Goal: Task Accomplishment & Management: Complete application form

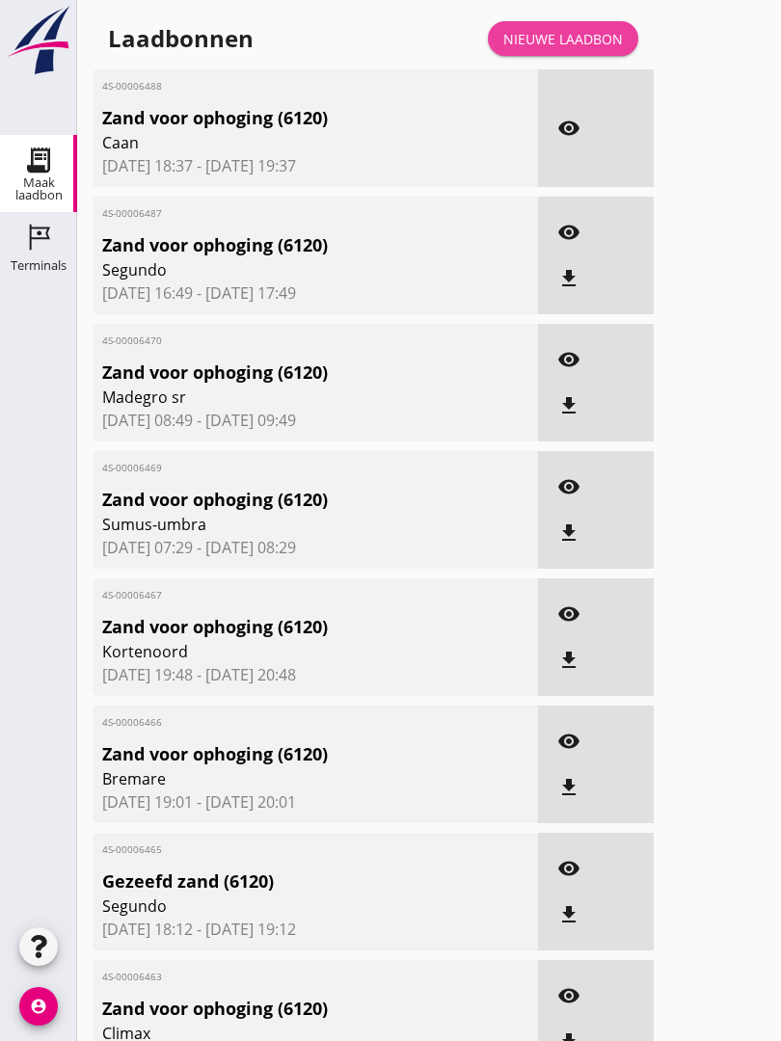
click at [581, 49] on div "Nieuwe laadbon" at bounding box center [563, 39] width 120 height 20
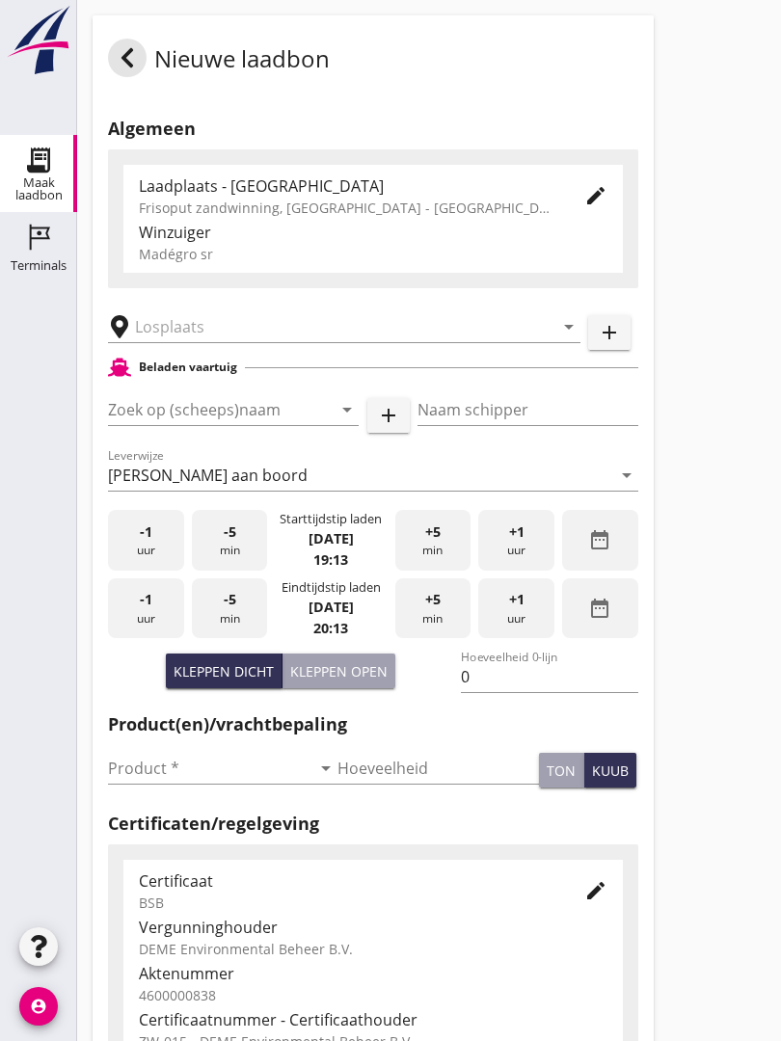
click at [224, 342] on input "text" at bounding box center [330, 326] width 391 height 31
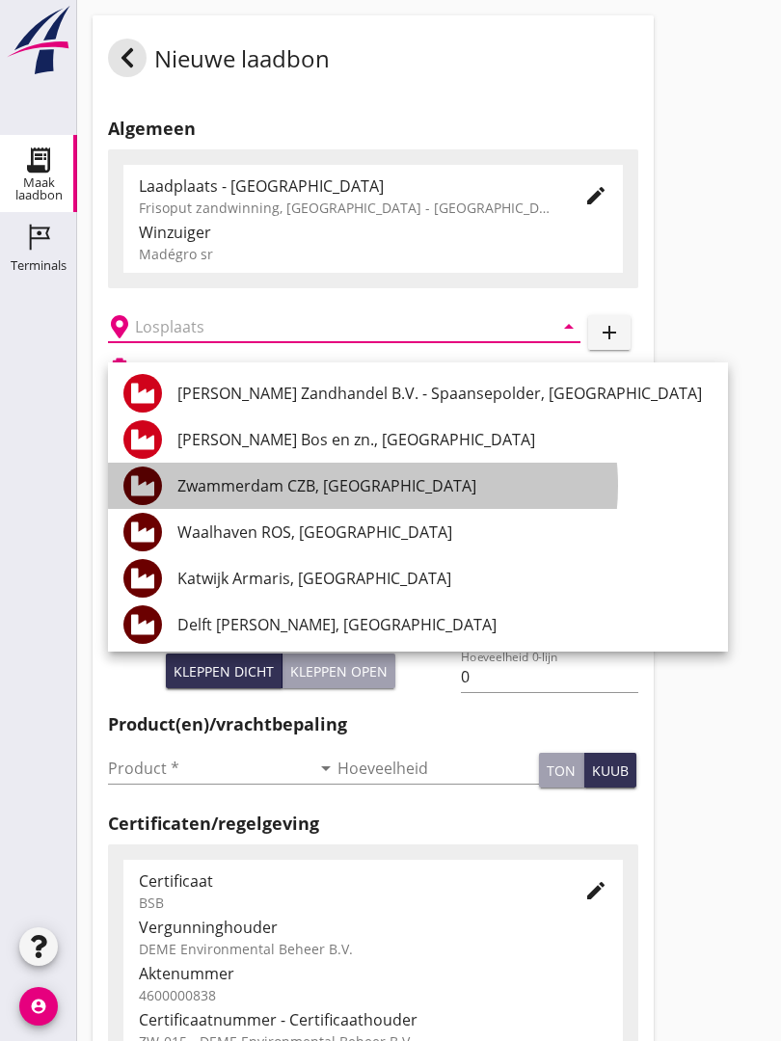
click at [363, 477] on div "Zwammerdam CZB, [GEOGRAPHIC_DATA]" at bounding box center [444, 485] width 535 height 23
type input "Zwammerdam CZB, [GEOGRAPHIC_DATA]"
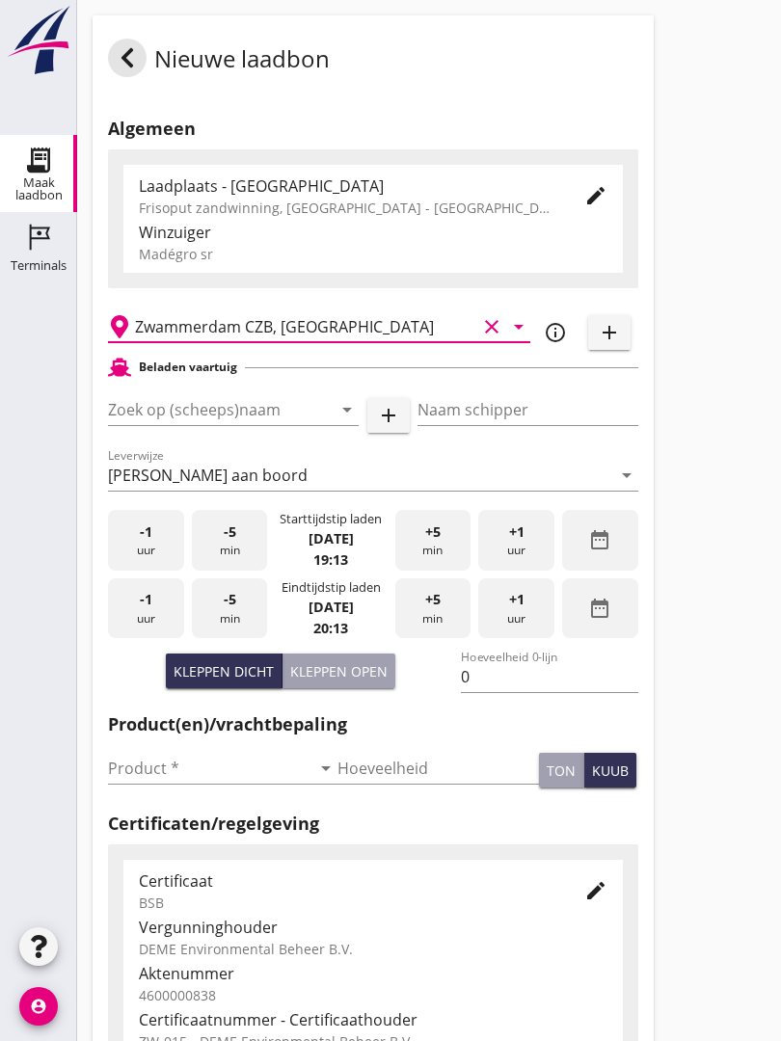
click at [244, 425] on input "Zoek op (scheeps)naam" at bounding box center [206, 409] width 197 height 31
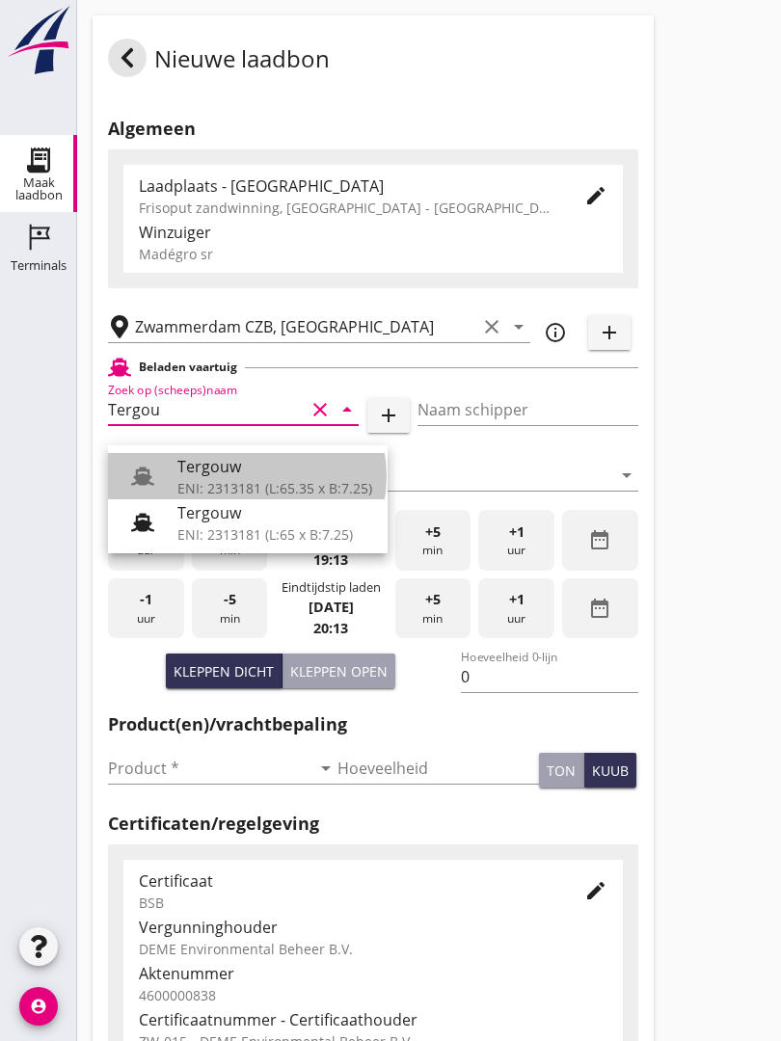
click at [229, 468] on div "Tergouw" at bounding box center [274, 466] width 195 height 23
type input "Tergouw"
type input "[PERSON_NAME][GEOGRAPHIC_DATA]"
type input "510"
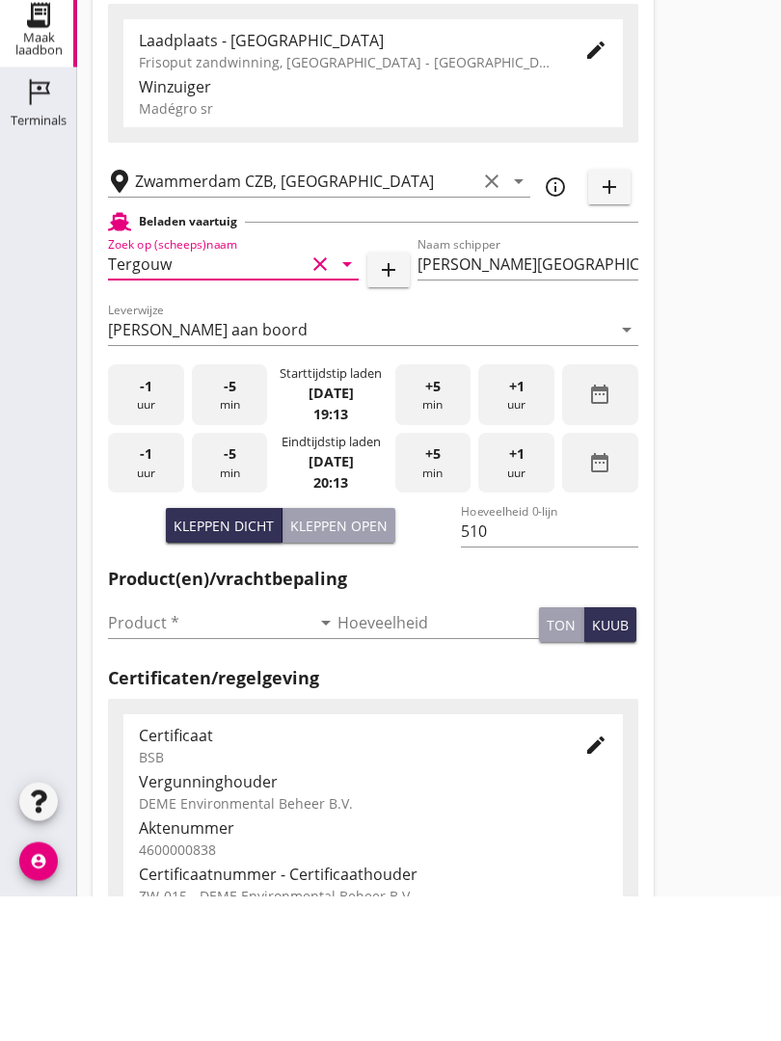
click at [151, 753] on input "Product *" at bounding box center [209, 768] width 202 height 31
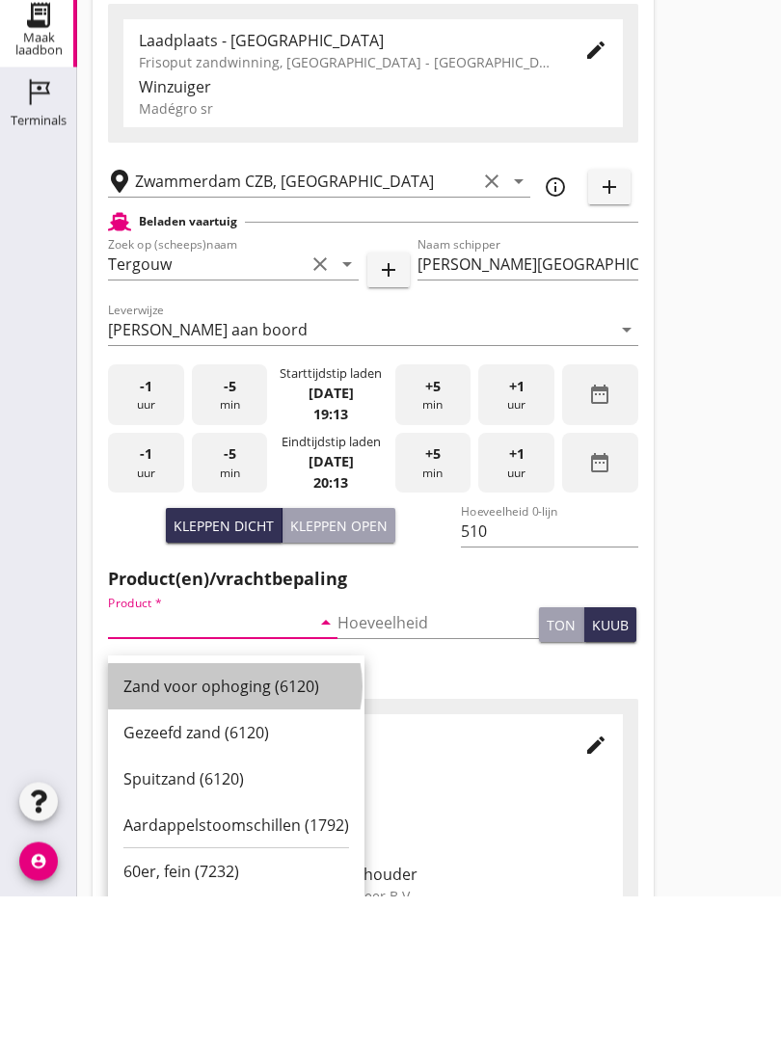
click at [218, 820] on div "Zand voor ophoging (6120)" at bounding box center [236, 831] width 226 height 23
type input "Zand voor ophoging (6120)"
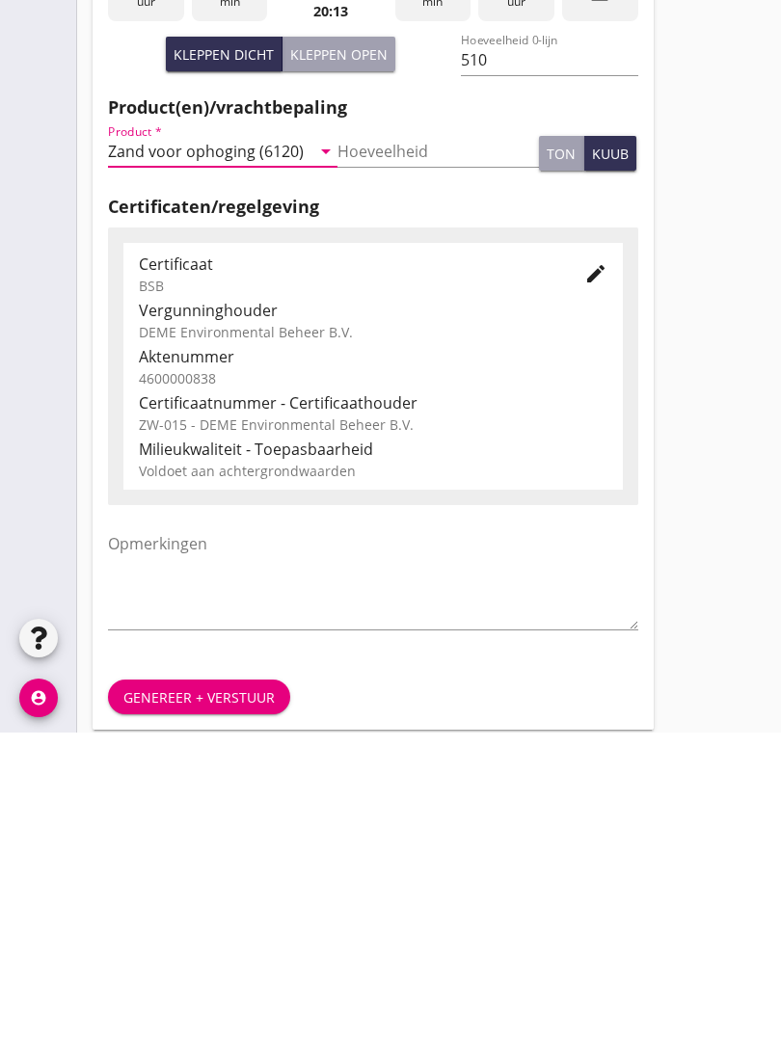
scroll to position [337, 0]
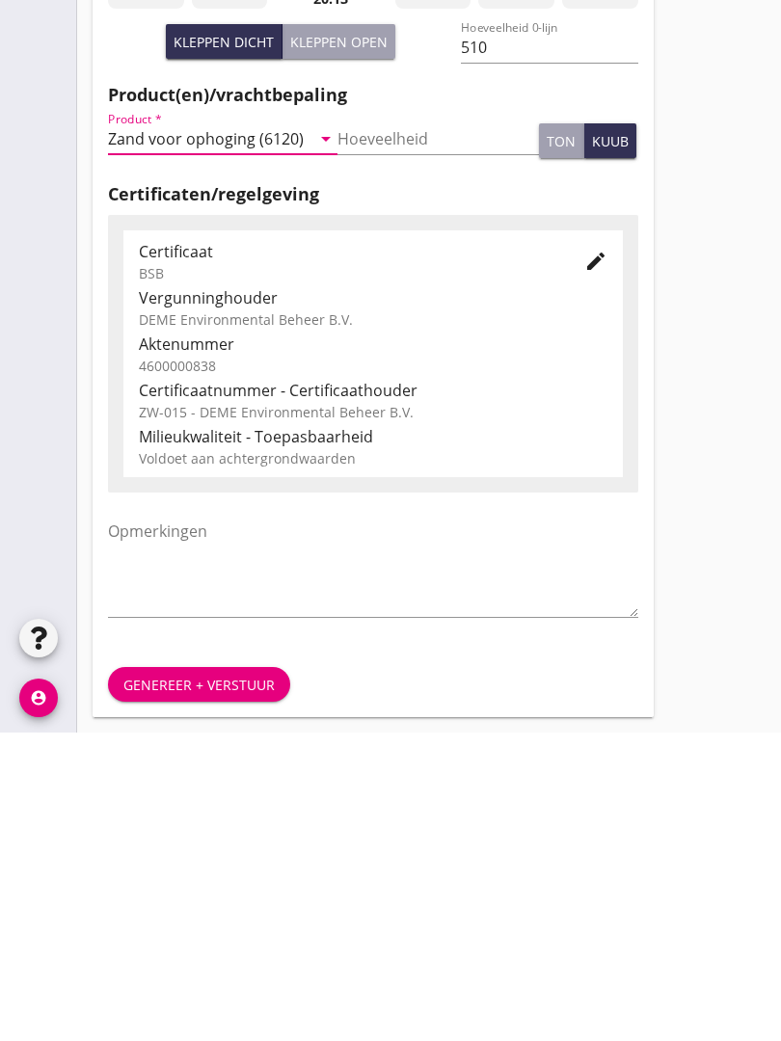
click at [229, 983] on div "Genereer + verstuur" at bounding box center [198, 993] width 151 height 20
